Goal: Task Accomplishment & Management: Manage account settings

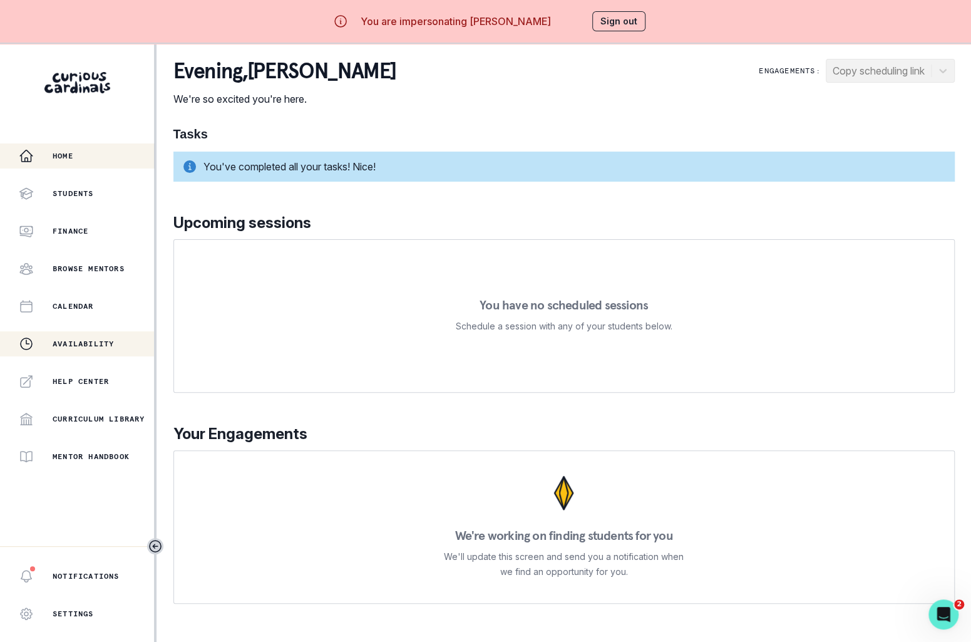
click at [91, 344] on p "Availability" at bounding box center [83, 344] width 61 height 10
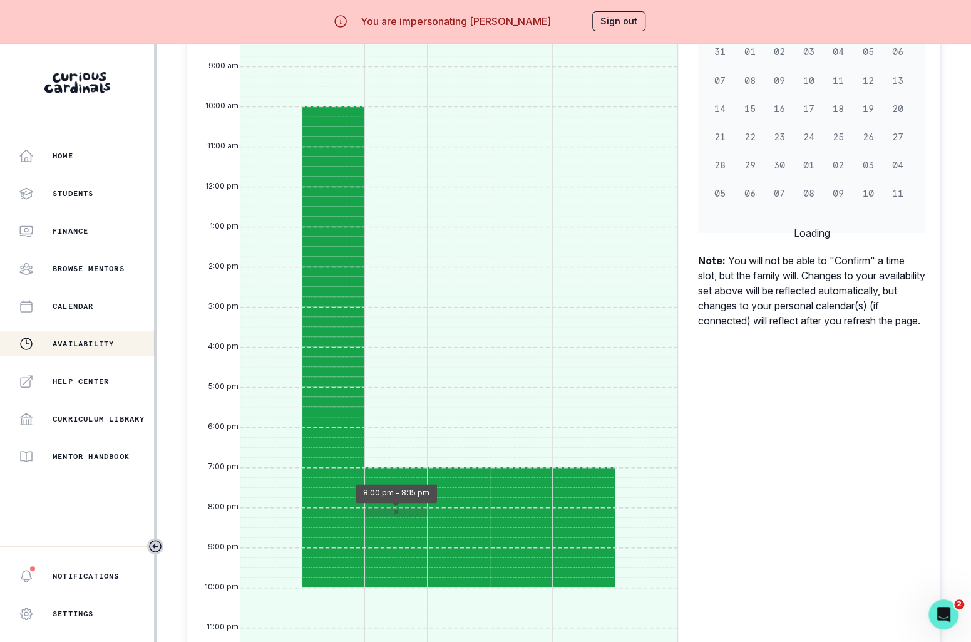
scroll to position [835, 0]
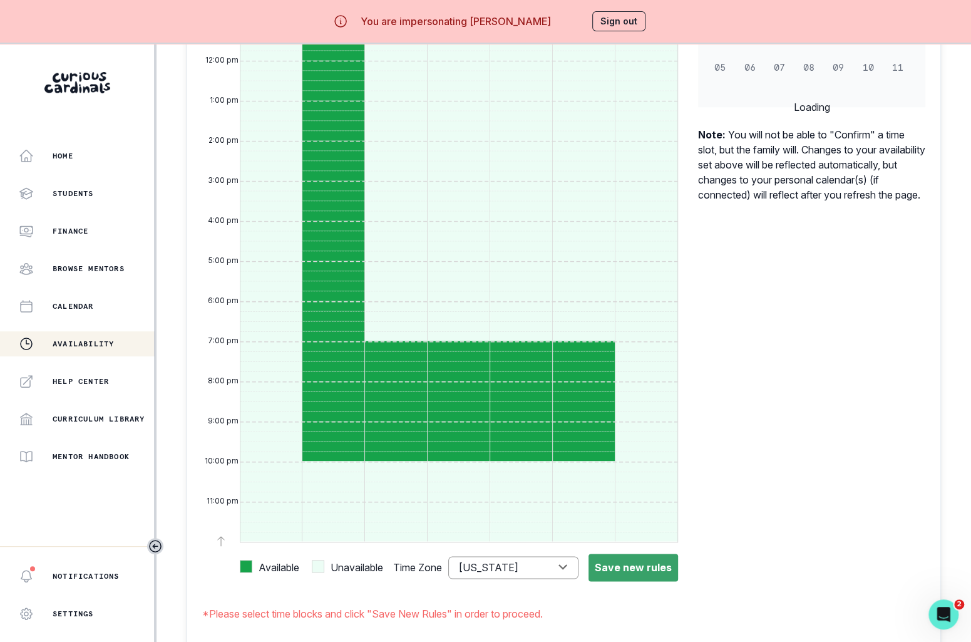
click at [639, 16] on button "Sign out" at bounding box center [618, 21] width 53 height 20
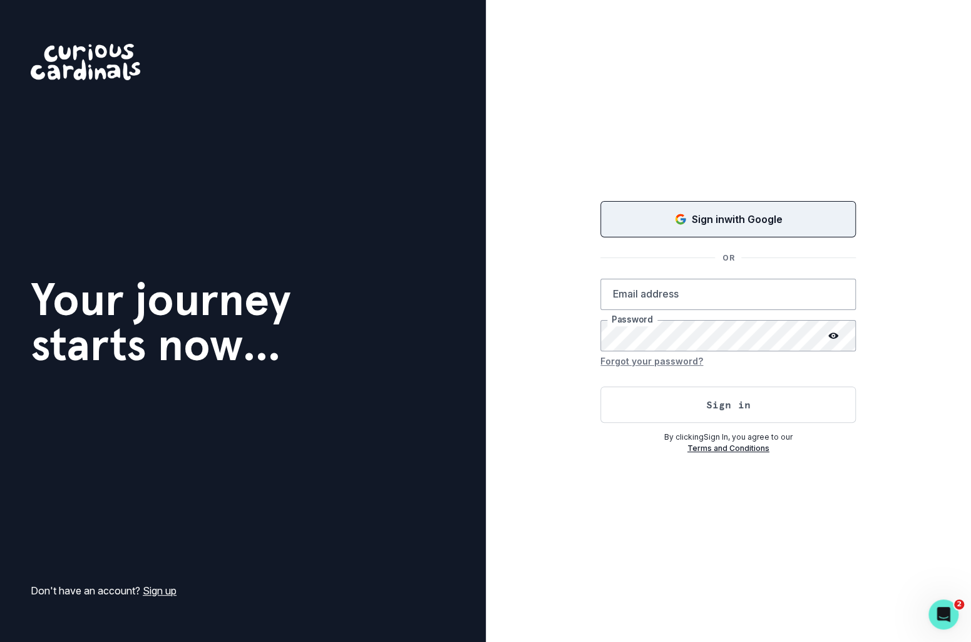
click at [675, 237] on button "Sign in with Google" at bounding box center [727, 219] width 255 height 36
